Goal: Navigation & Orientation: Find specific page/section

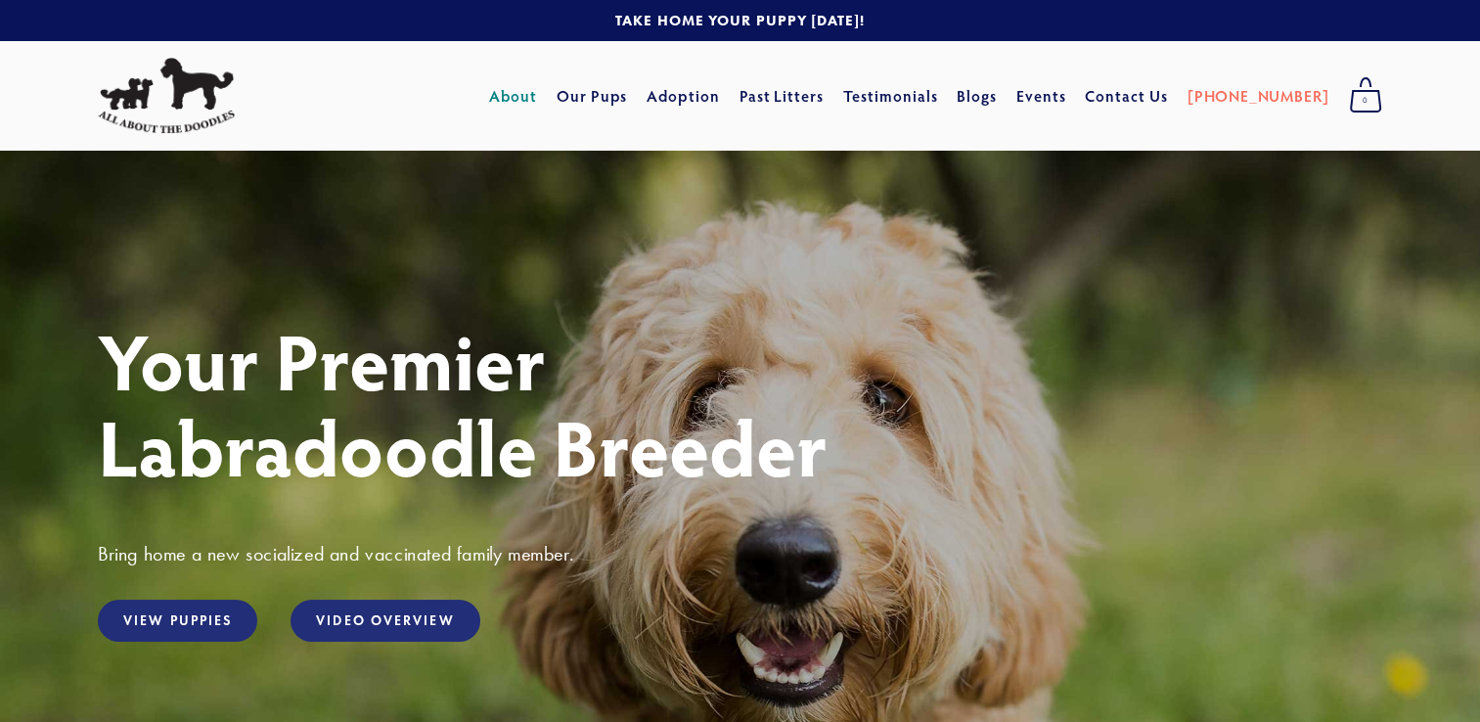
click at [537, 92] on link "About" at bounding box center [513, 95] width 48 height 35
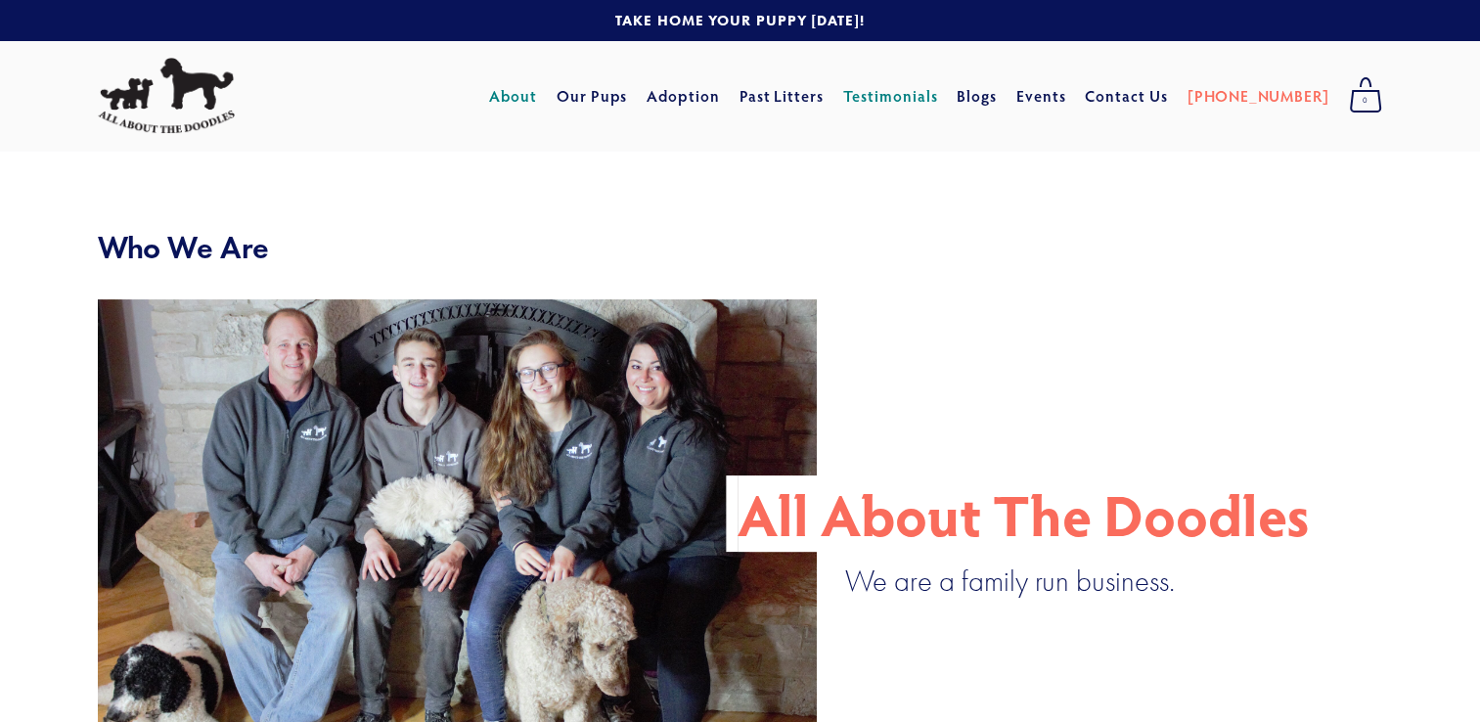
click at [921, 100] on link "Testimonials" at bounding box center [890, 95] width 95 height 35
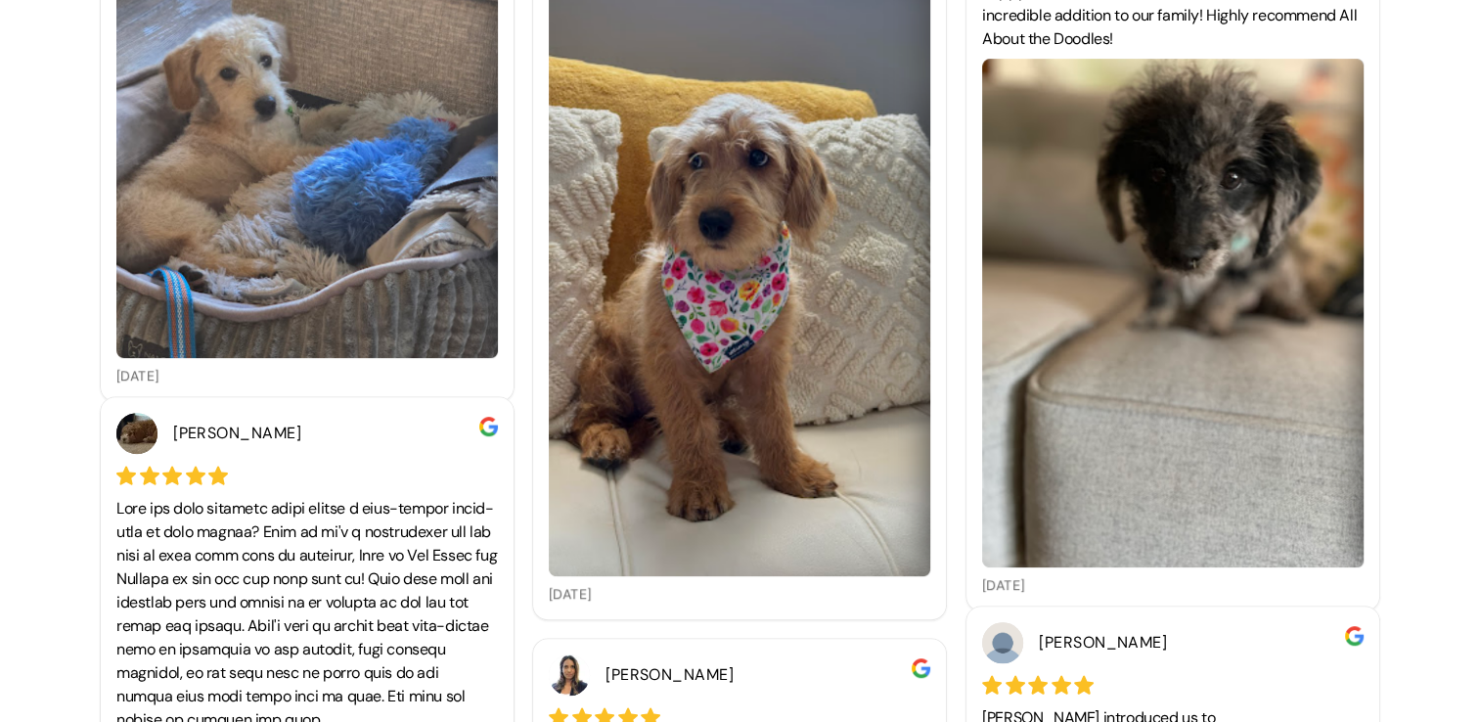
scroll to position [783, 0]
